Goal: Information Seeking & Learning: Check status

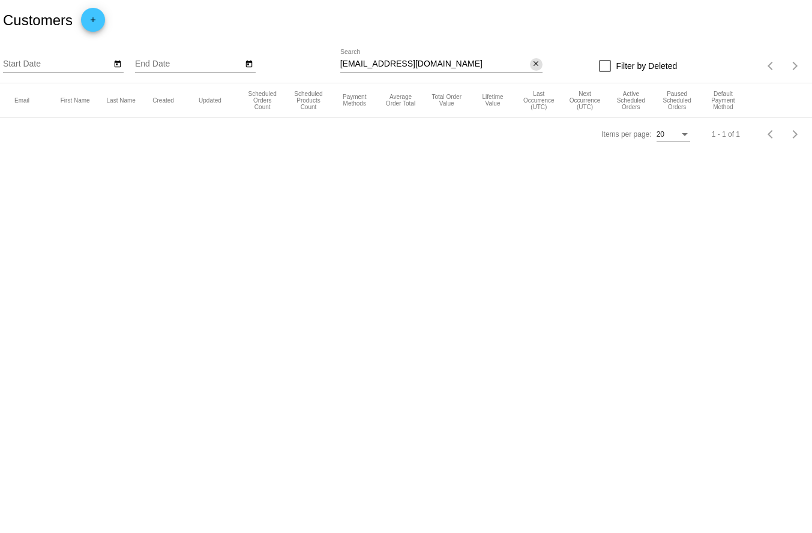
click at [534, 62] on mat-icon "close" at bounding box center [536, 64] width 8 height 10
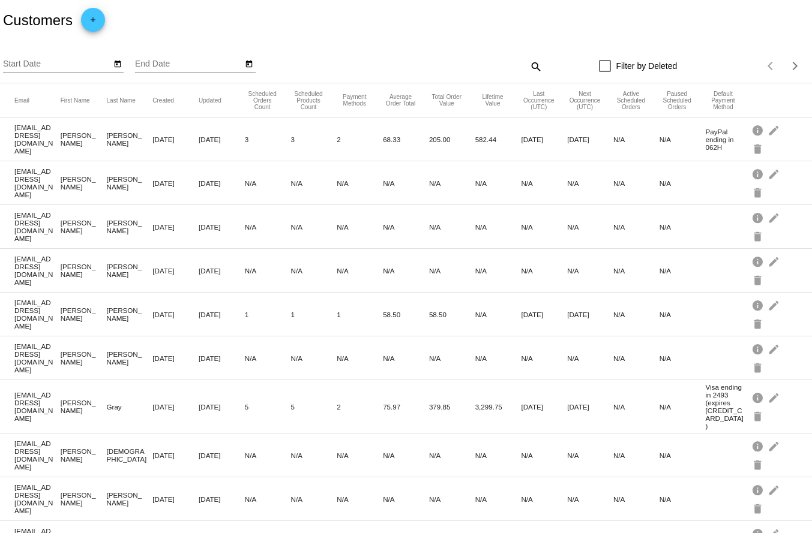
click at [531, 68] on mat-icon "search" at bounding box center [535, 66] width 14 height 19
paste input "[EMAIL_ADDRESS][DOMAIN_NAME]"
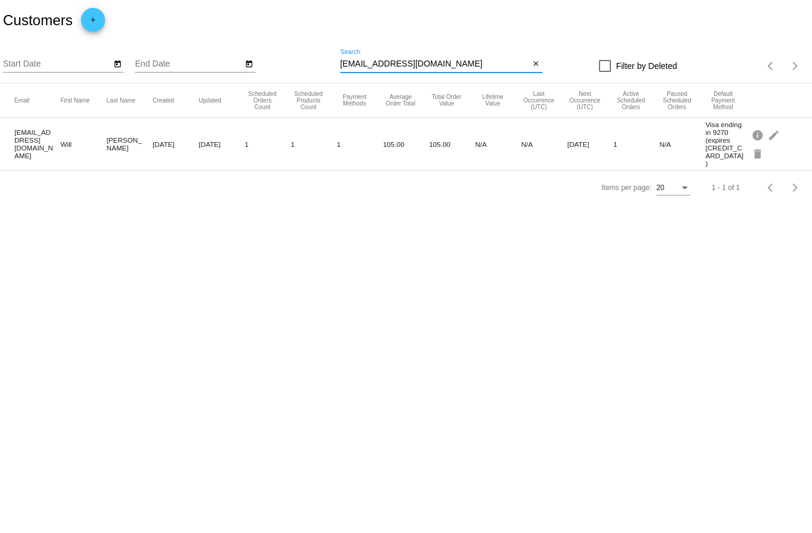
type input "[EMAIL_ADDRESS][DOMAIN_NAME]"
click at [275, 152] on mat-row "[EMAIL_ADDRESS][DOMAIN_NAME] [PERSON_NAME] [DATE] [DATE] 1 1 1 105.00 105.00 N/…" at bounding box center [406, 144] width 812 height 53
click at [757, 130] on mat-icon "info" at bounding box center [758, 134] width 14 height 19
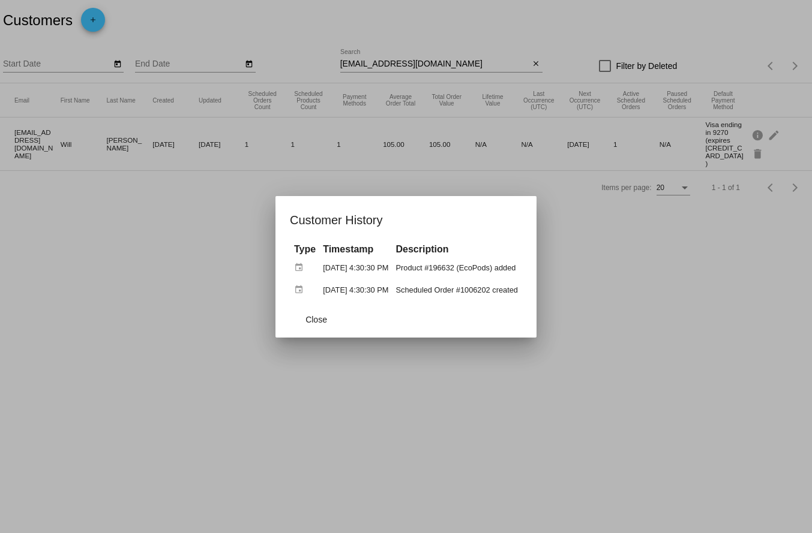
click at [464, 290] on td "Scheduled Order #1006202 created" at bounding box center [456, 290] width 128 height 21
copy td "#1006202"
click at [131, 183] on div at bounding box center [406, 266] width 812 height 533
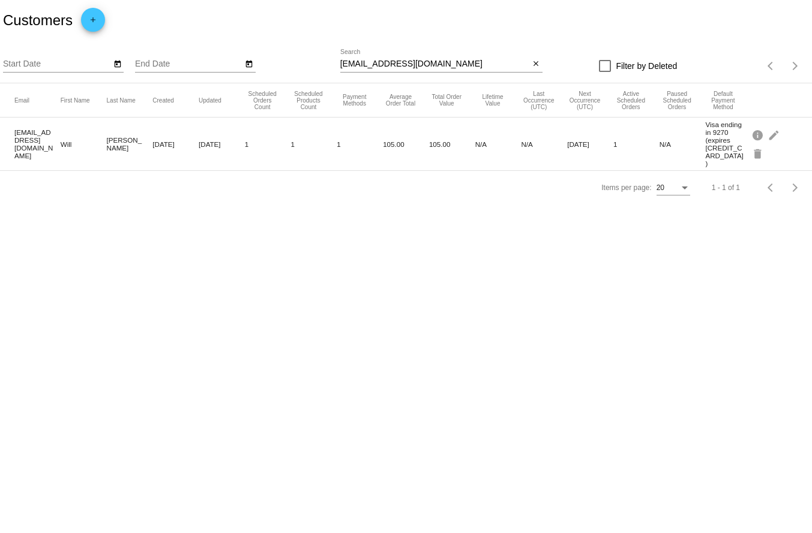
drag, startPoint x: 608, startPoint y: 139, endPoint x: 565, endPoint y: 138, distance: 42.6
click at [565, 138] on mat-row "[EMAIL_ADDRESS][DOMAIN_NAME] [PERSON_NAME] [DATE] [DATE] 1 1 1 105.00 105.00 N/…" at bounding box center [406, 144] width 812 height 53
copy mat-row "[DATE]"
